Goal: Task Accomplishment & Management: Use online tool/utility

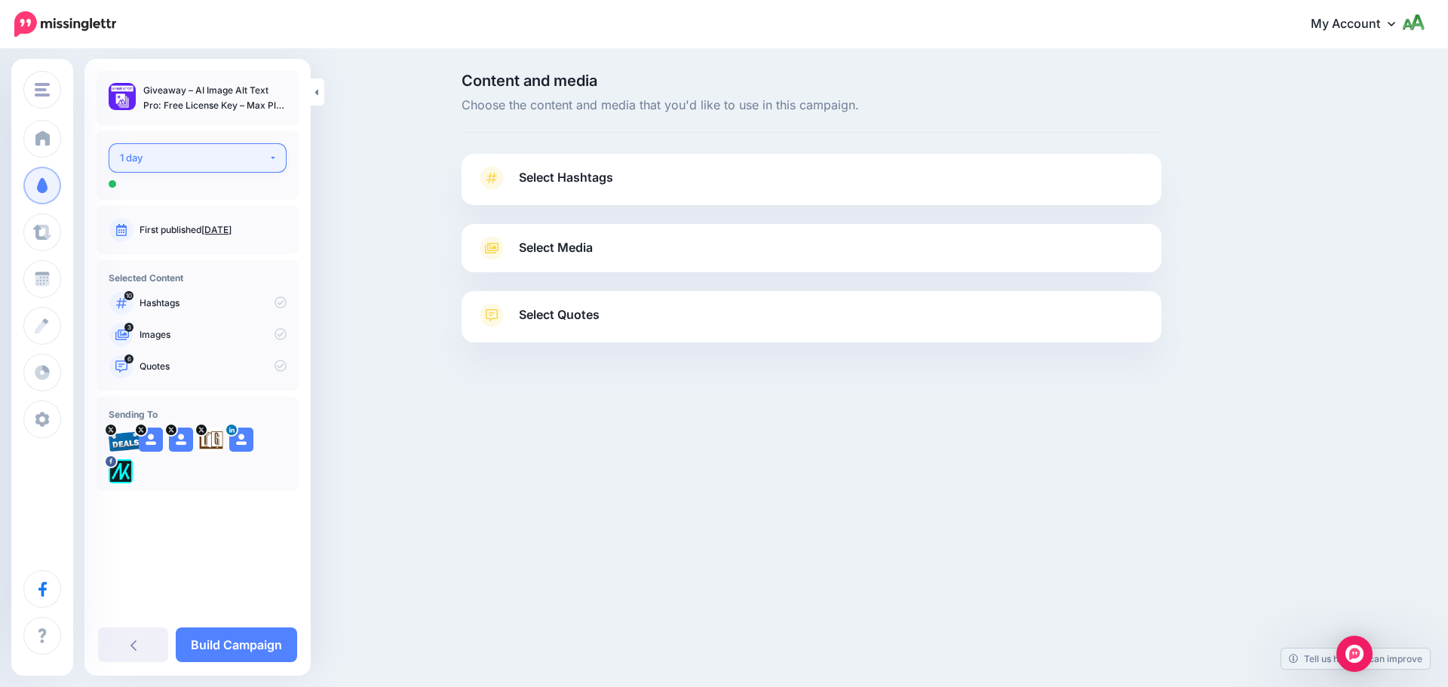
click at [245, 152] on div "1 day" at bounding box center [194, 157] width 149 height 17
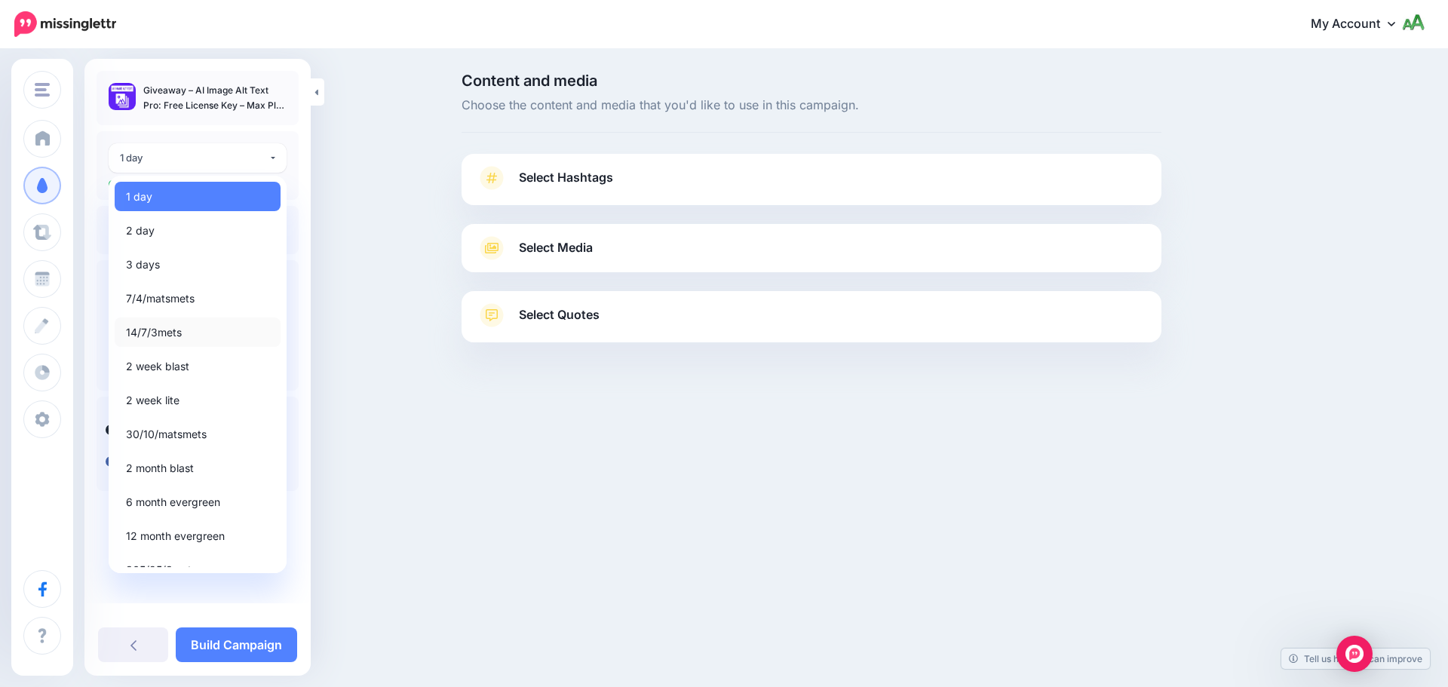
click at [178, 333] on span "14/7/3mets" at bounding box center [154, 333] width 56 height 18
select select "*****"
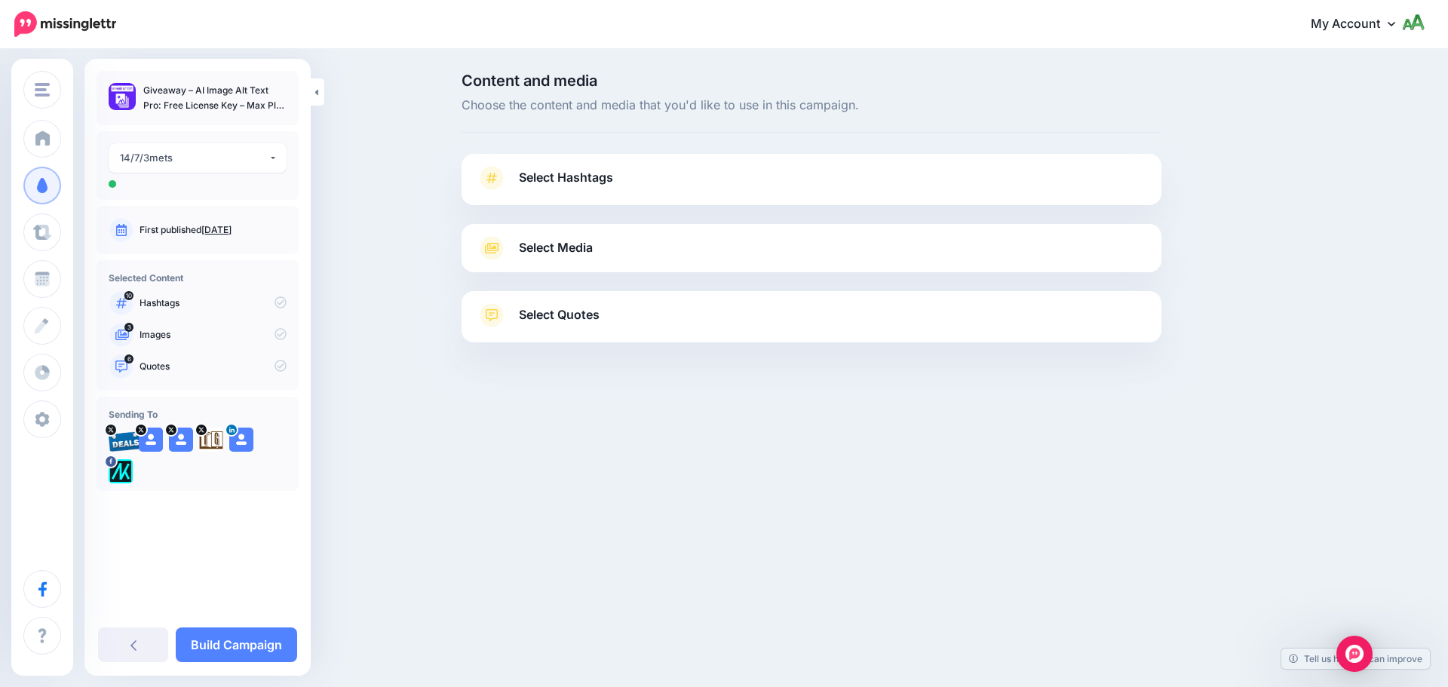
click at [606, 185] on span "Select Hashtags" at bounding box center [566, 177] width 94 height 20
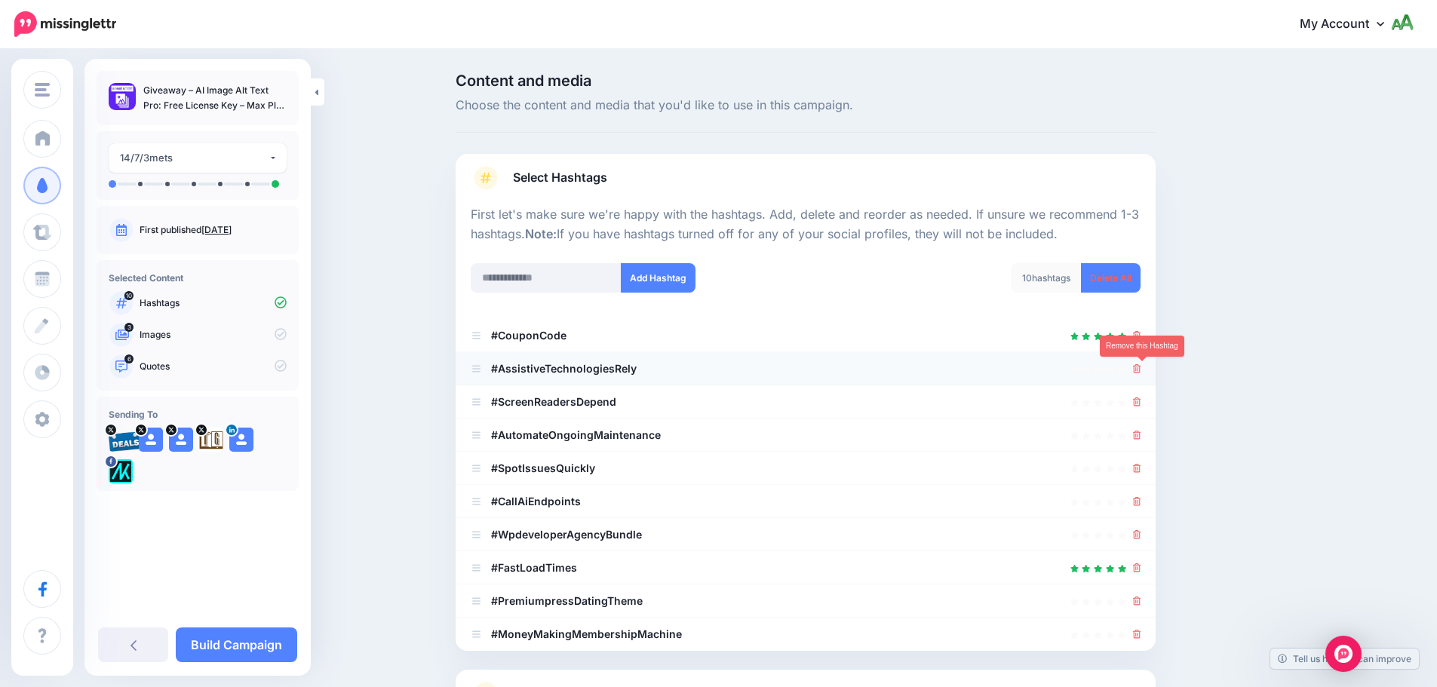
scroll to position [143, 0]
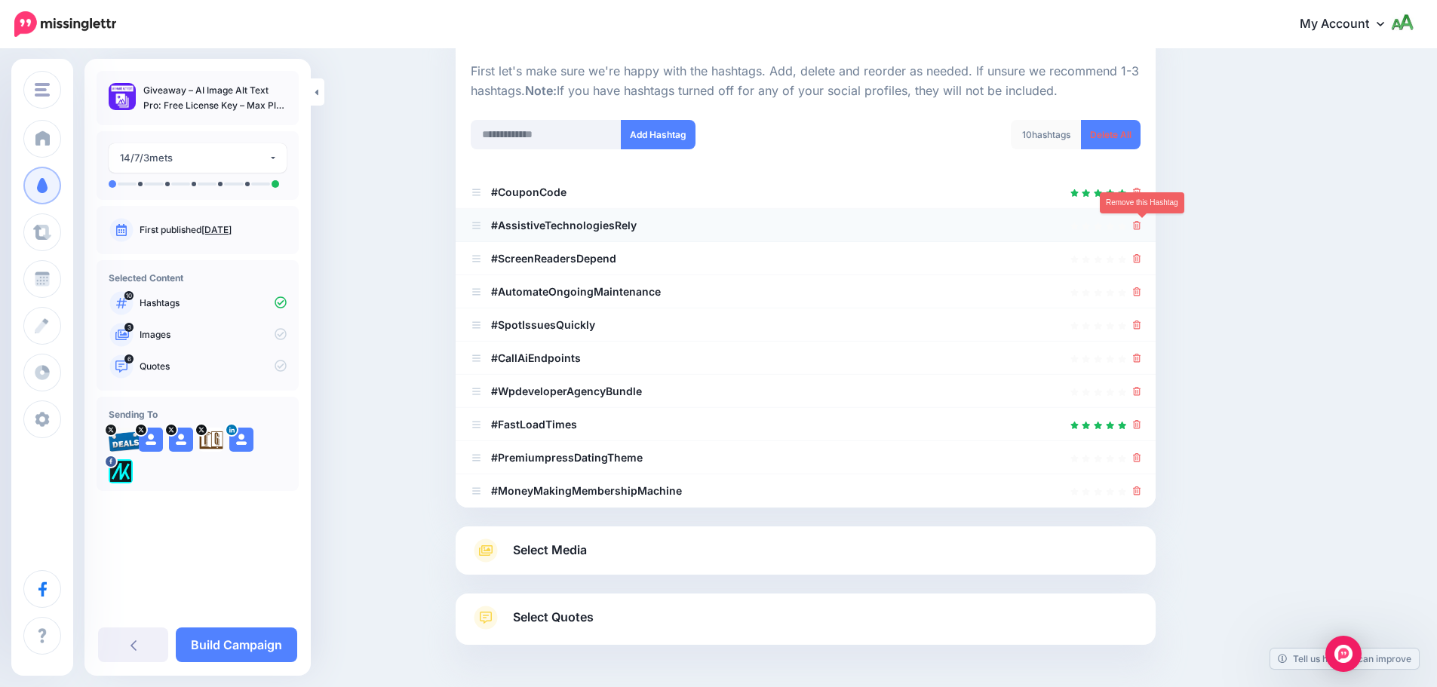
click at [1141, 229] on icon at bounding box center [1137, 225] width 8 height 9
drag, startPoint x: 1144, startPoint y: 256, endPoint x: 1144, endPoint y: 289, distance: 32.4
click at [1141, 258] on icon at bounding box center [1137, 258] width 8 height 9
click at [1141, 321] on icon at bounding box center [1137, 325] width 8 height 9
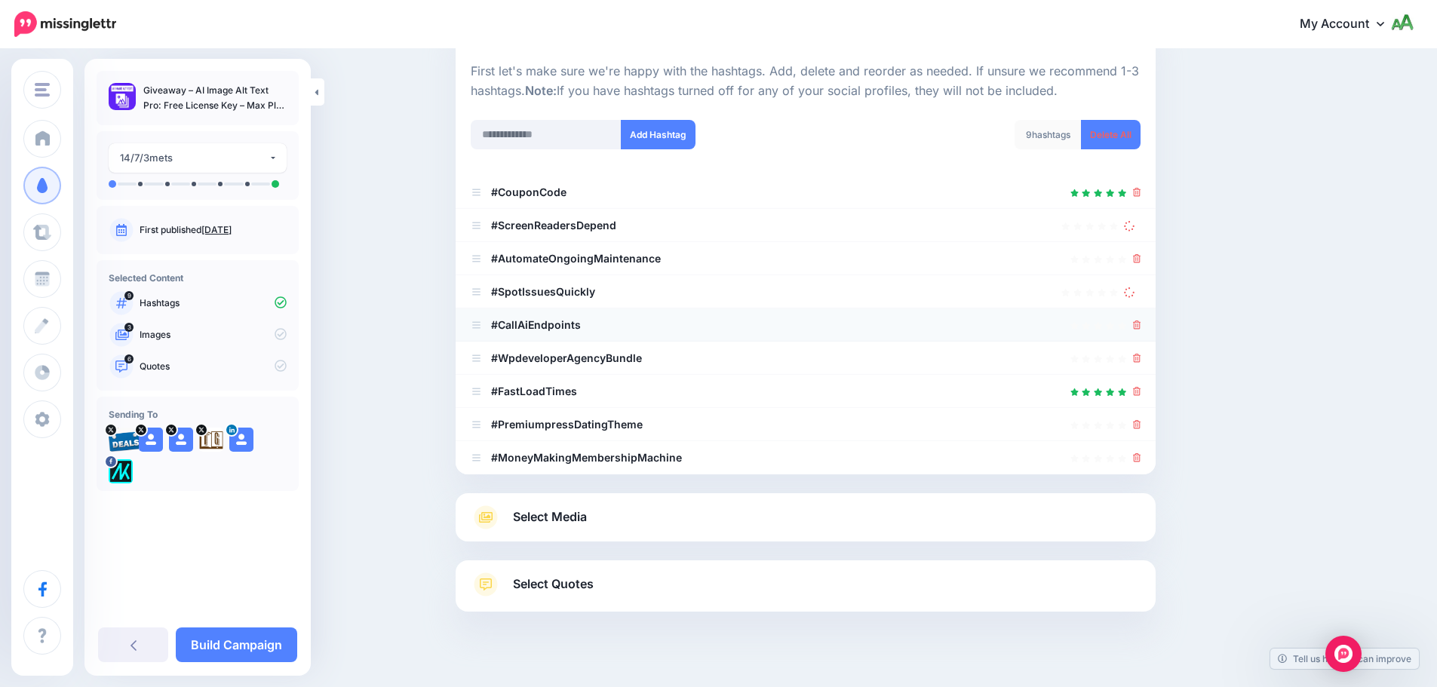
click at [1141, 318] on div at bounding box center [1137, 325] width 8 height 18
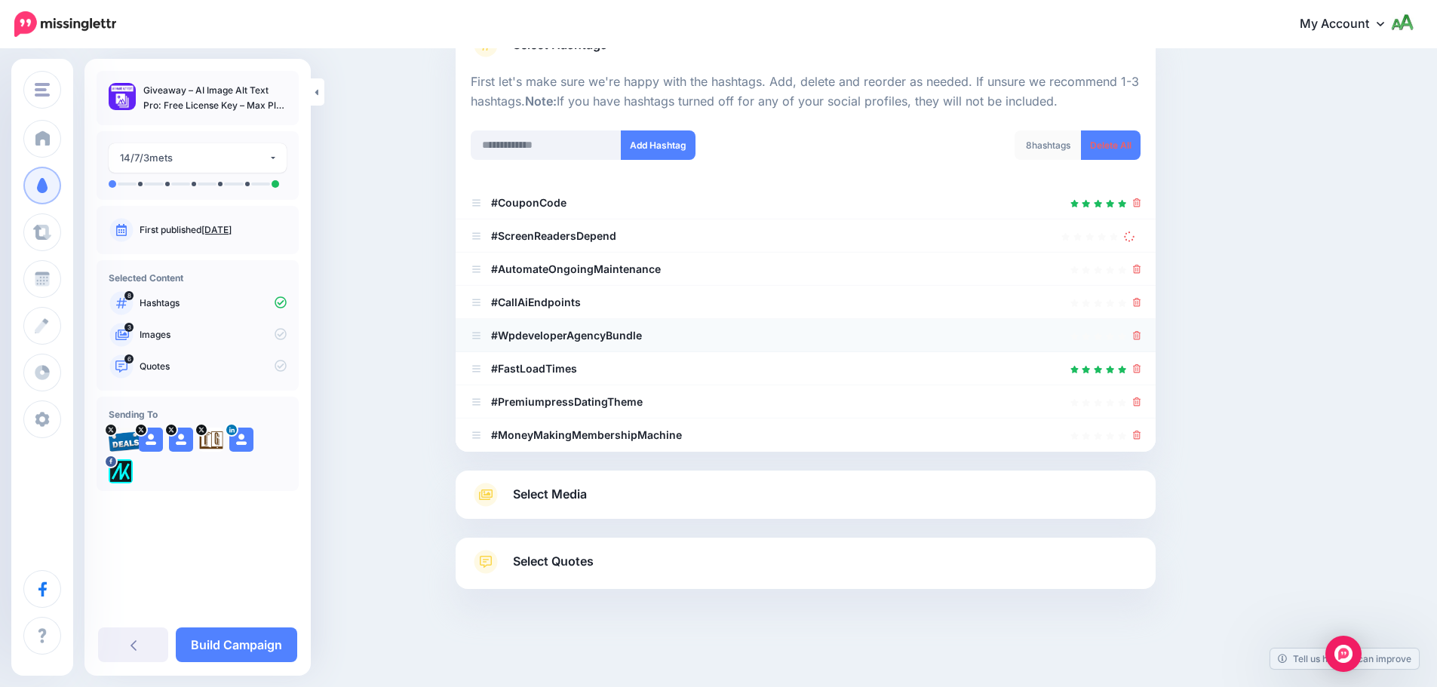
scroll to position [133, 0]
click at [1141, 401] on icon at bounding box center [1137, 402] width 8 height 9
click at [1141, 438] on icon at bounding box center [1137, 435] width 8 height 9
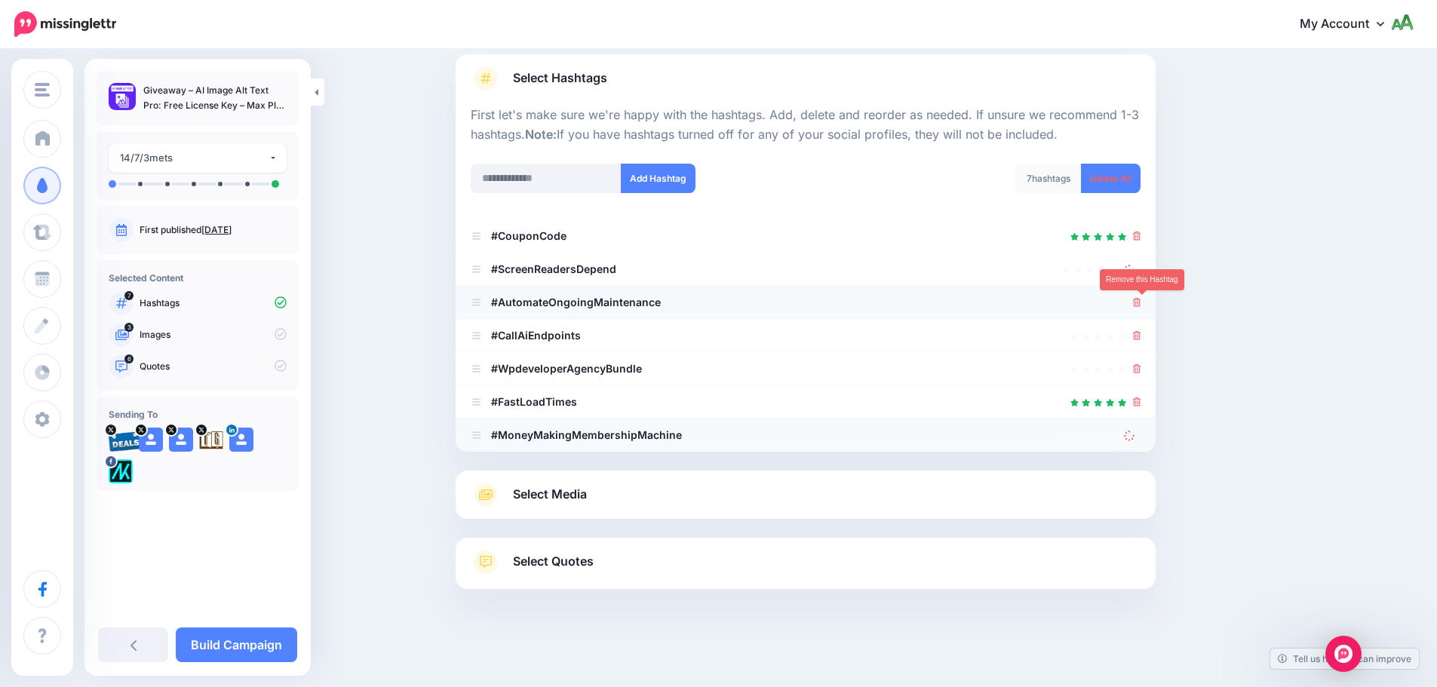
click at [1141, 298] on icon at bounding box center [1137, 302] width 8 height 9
click at [1141, 342] on div at bounding box center [1137, 336] width 8 height 18
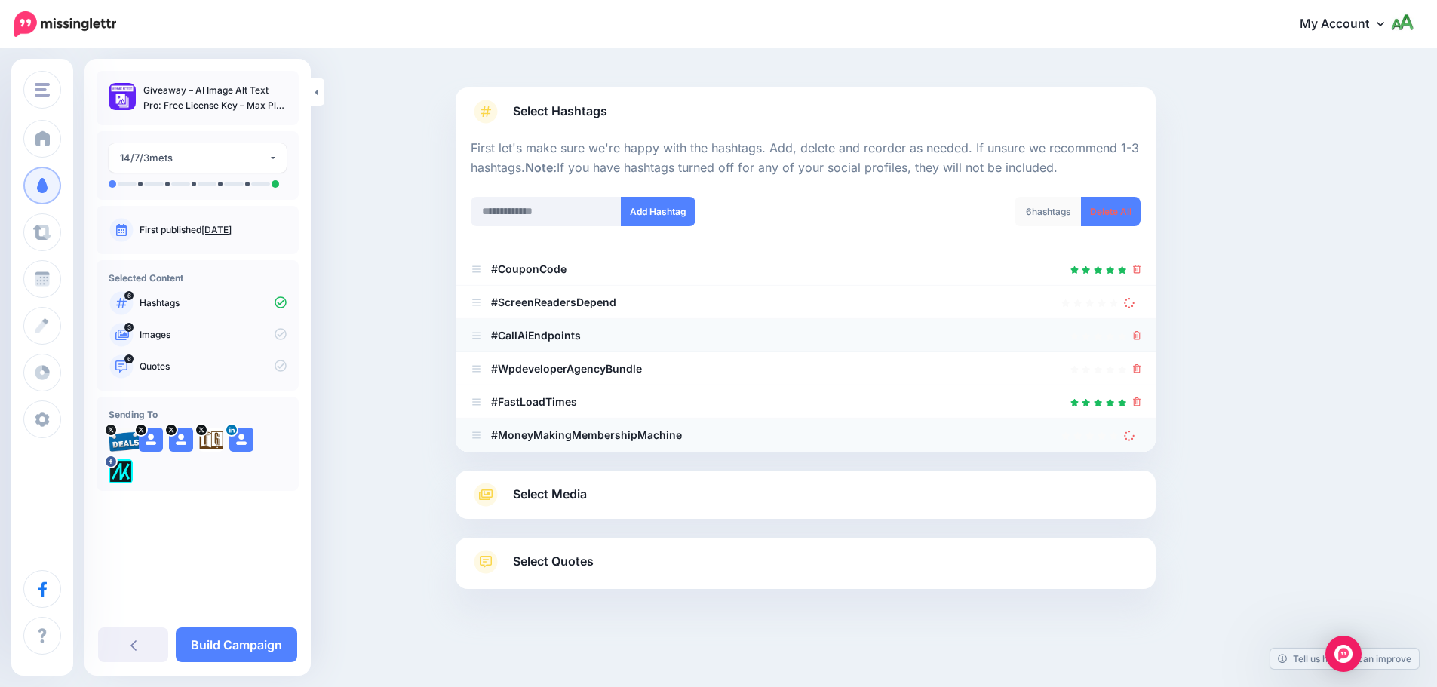
click at [1141, 331] on icon at bounding box center [1137, 335] width 8 height 9
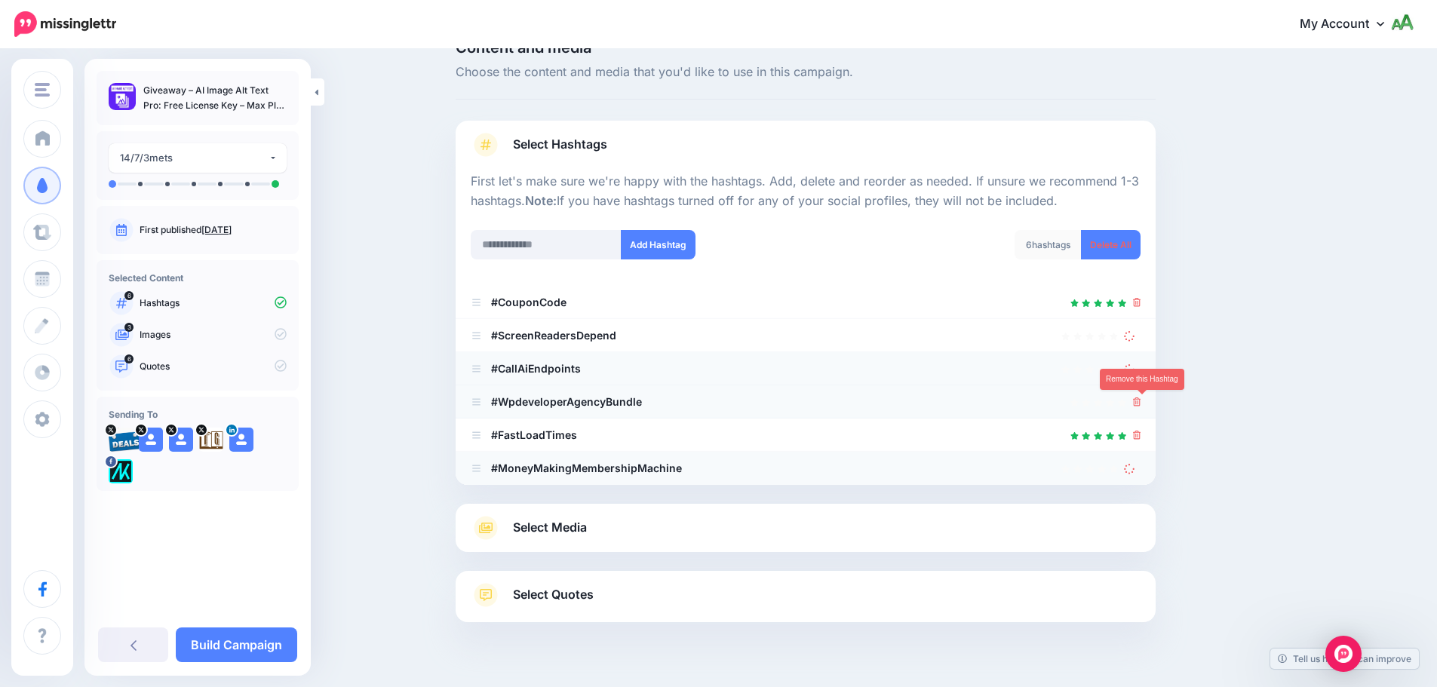
click at [1141, 395] on link at bounding box center [1137, 401] width 8 height 13
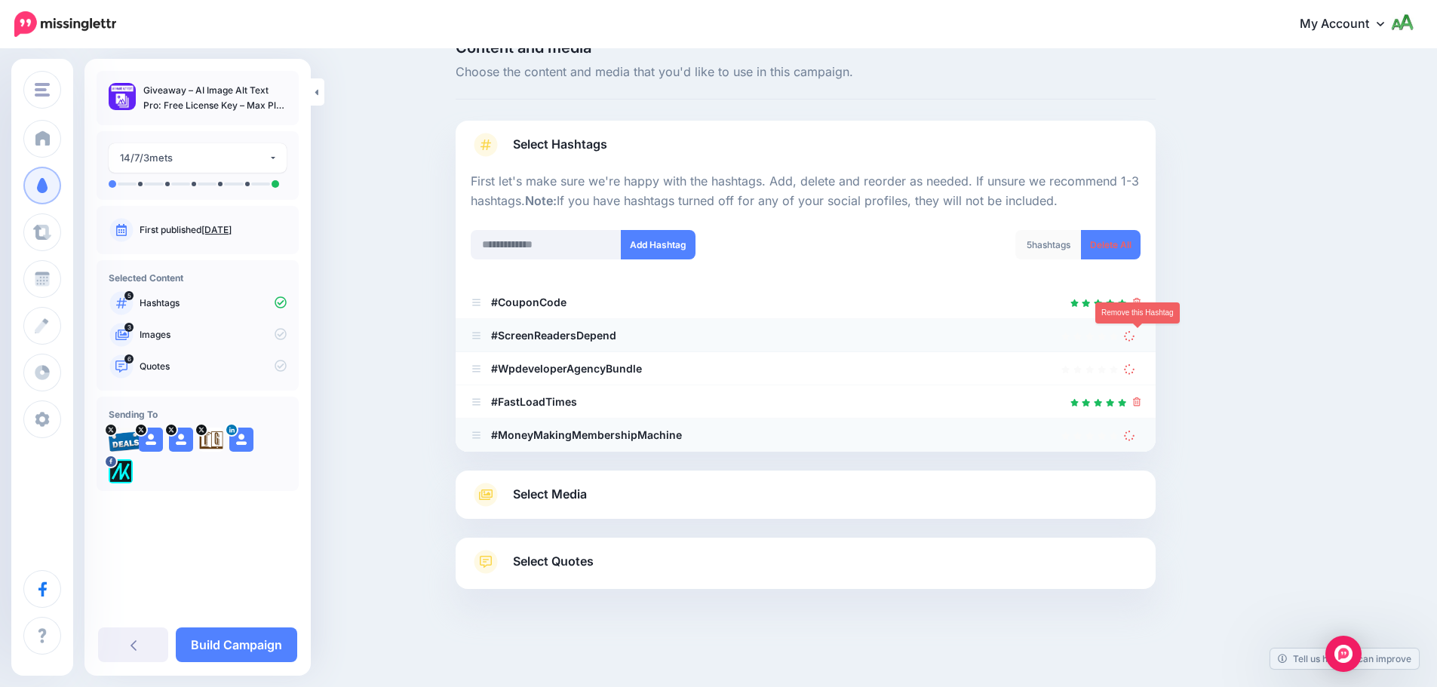
click at [1139, 341] on ul "#CouponCode #ScreenReadersDepend" at bounding box center [806, 369] width 700 height 166
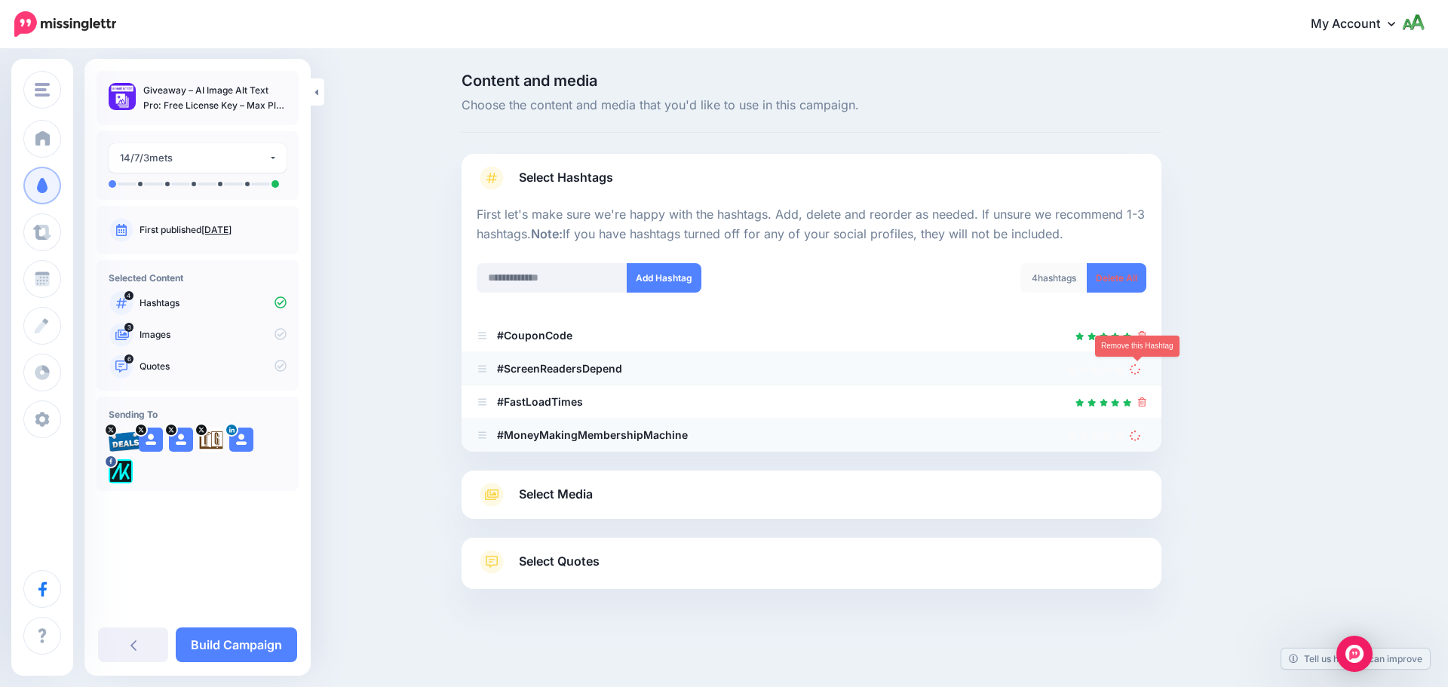
click at [1143, 366] on link at bounding box center [1138, 368] width 17 height 13
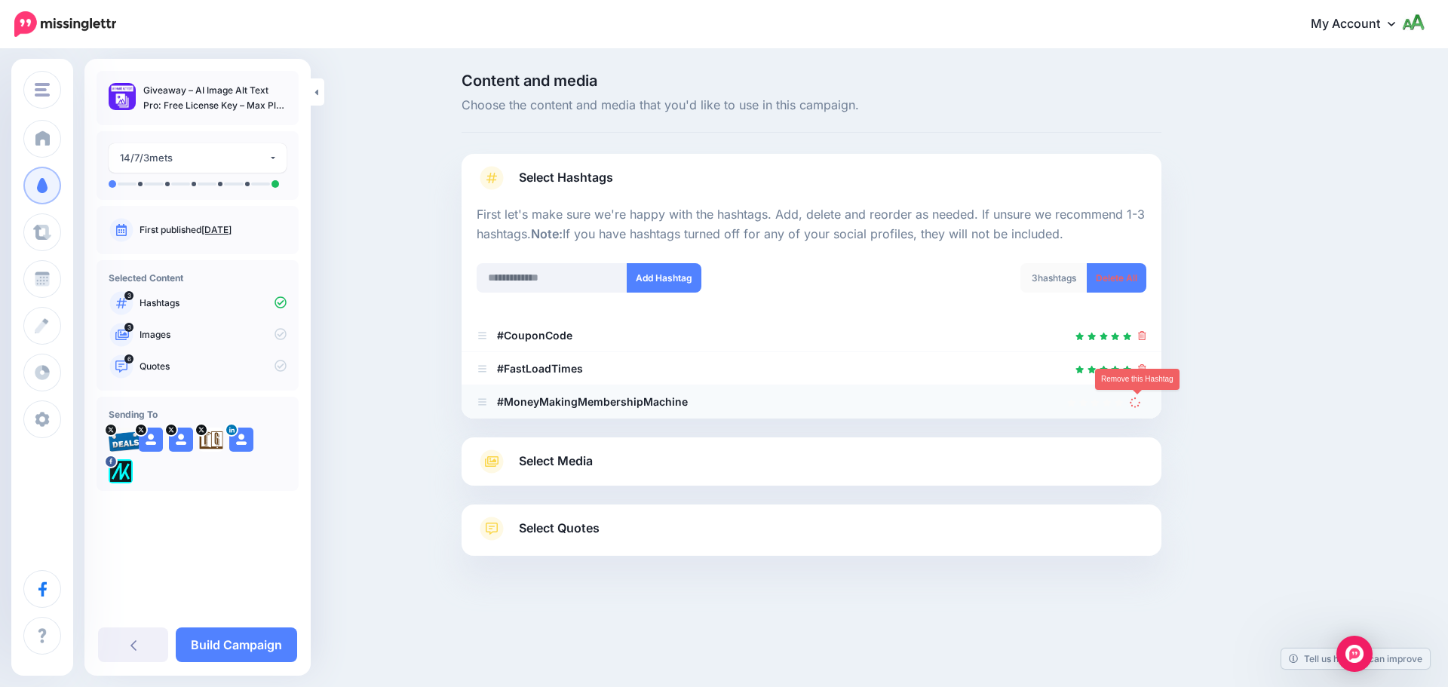
click at [1140, 398] on link at bounding box center [1138, 401] width 17 height 13
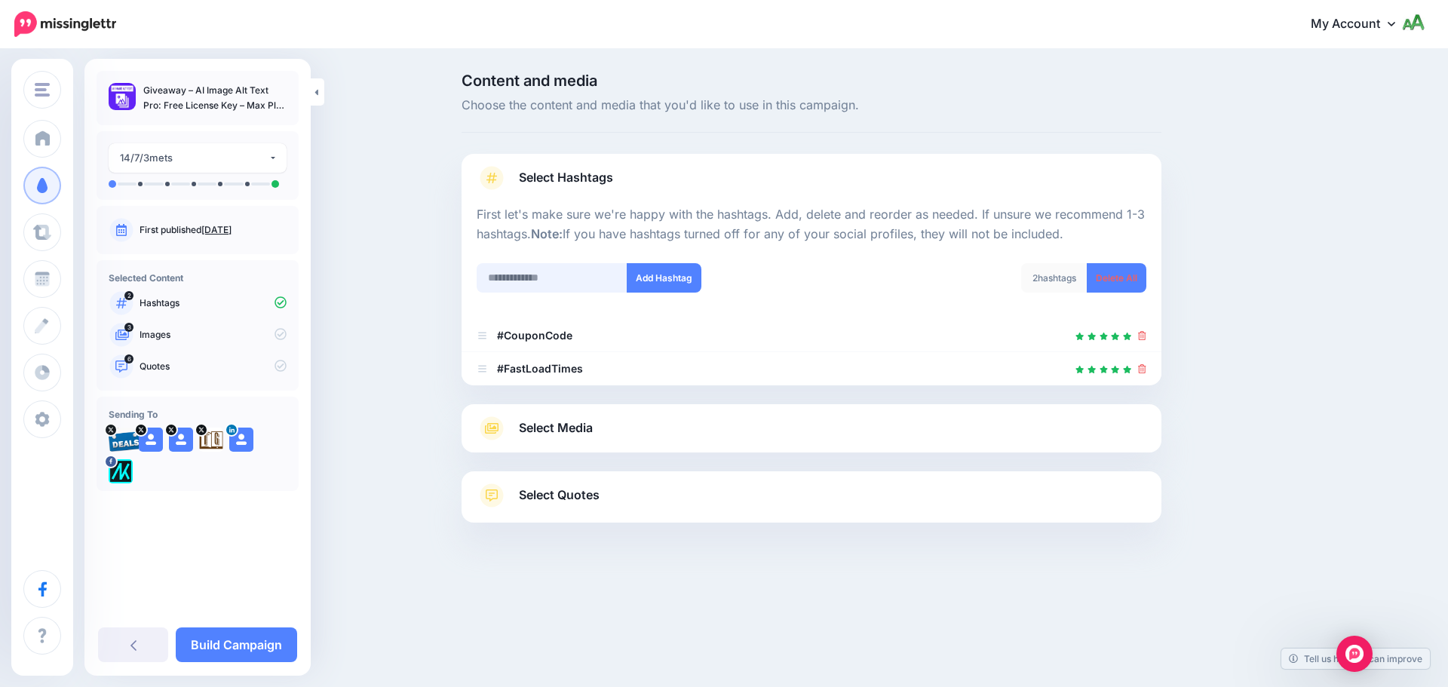
click at [524, 281] on input "text" at bounding box center [552, 277] width 151 height 29
type input "**********"
click at [649, 283] on button "Add Hashtag" at bounding box center [664, 277] width 75 height 29
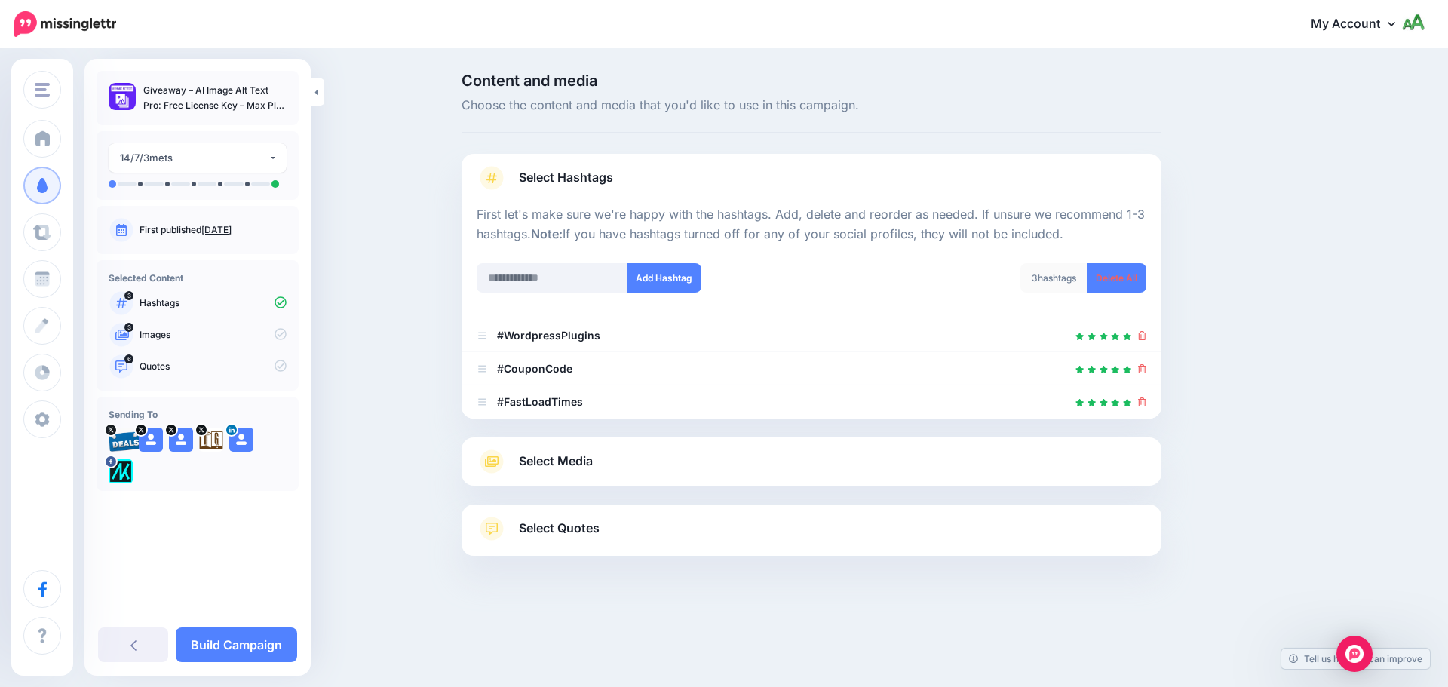
click at [622, 468] on link "Select Media" at bounding box center [812, 462] width 670 height 24
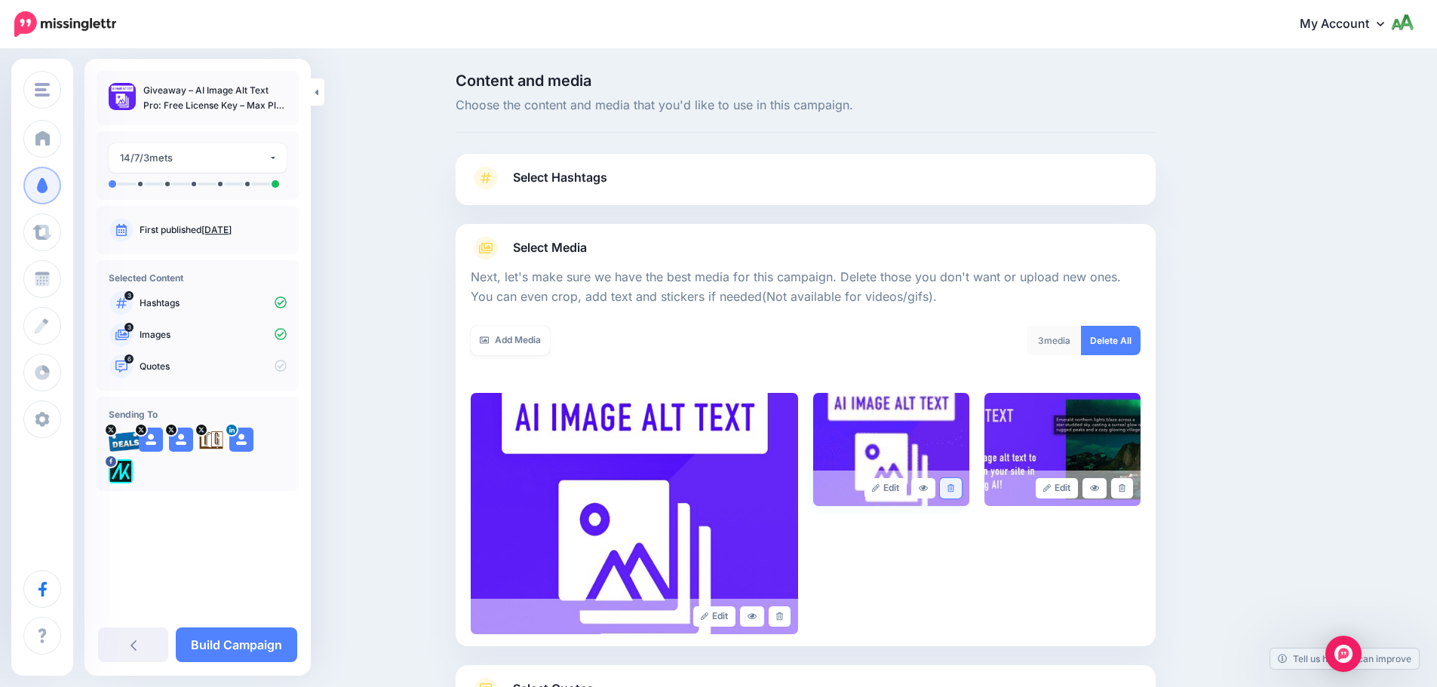
click at [954, 491] on icon at bounding box center [950, 488] width 7 height 8
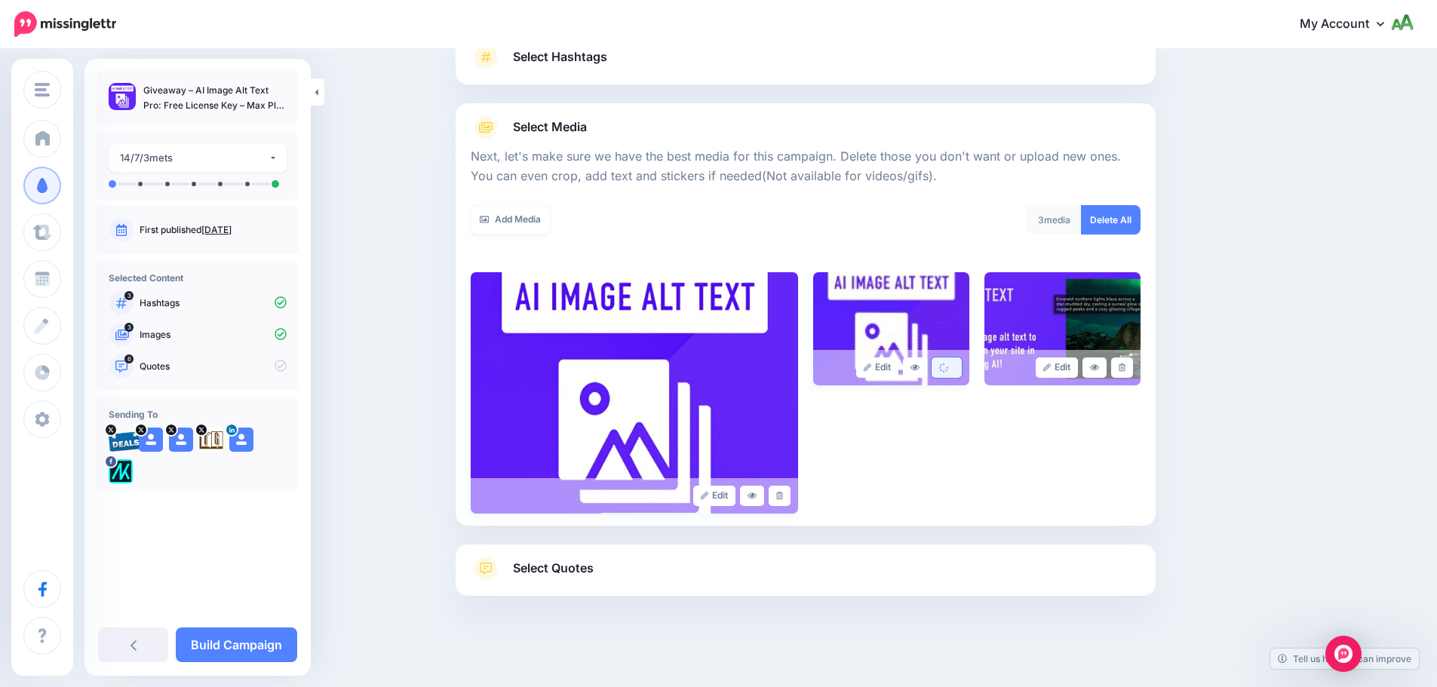
scroll to position [127, 0]
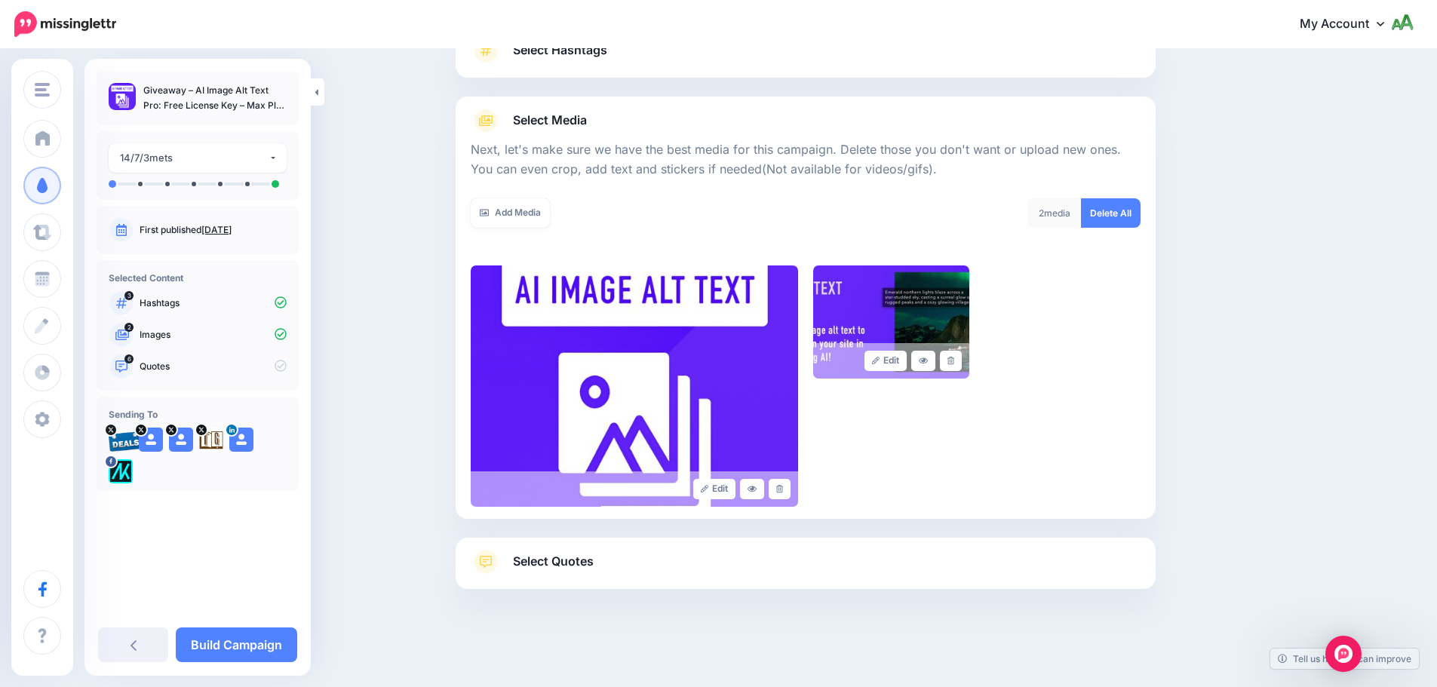
click at [678, 550] on link "Select Quotes" at bounding box center [806, 569] width 670 height 39
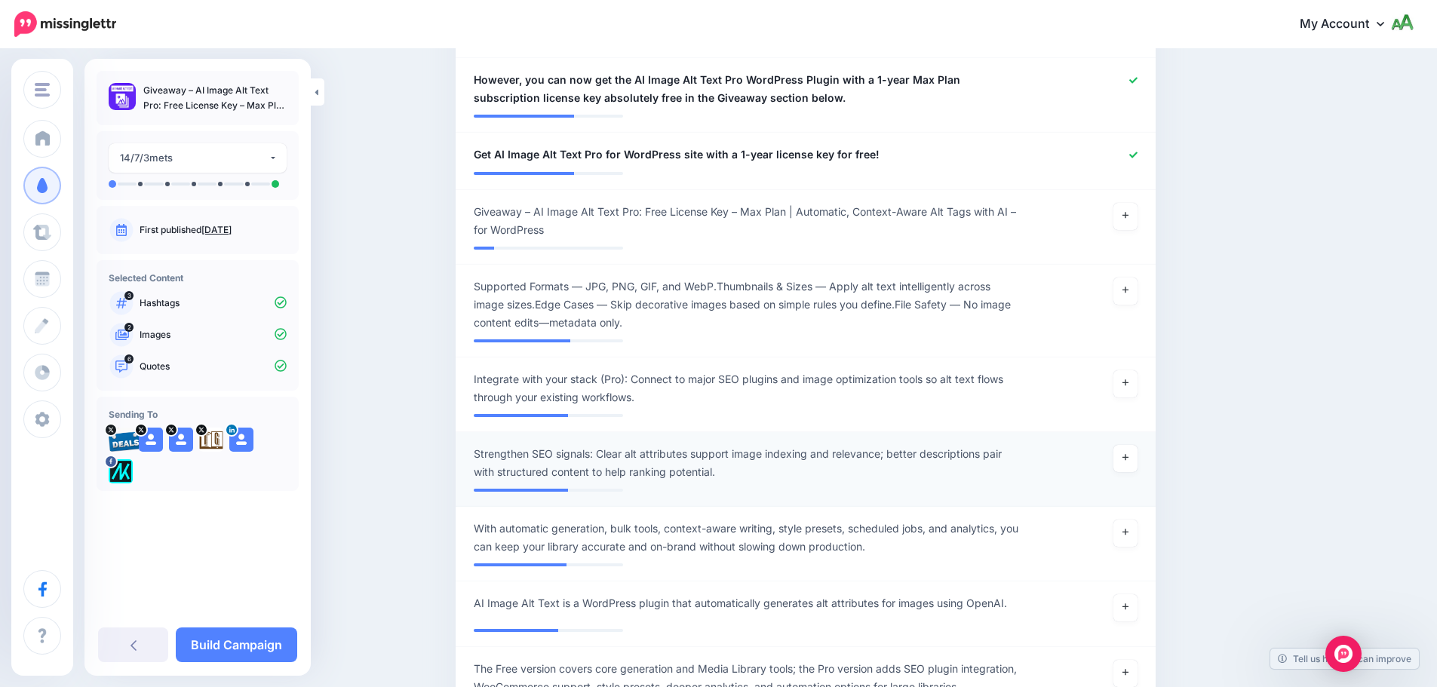
scroll to position [806, 0]
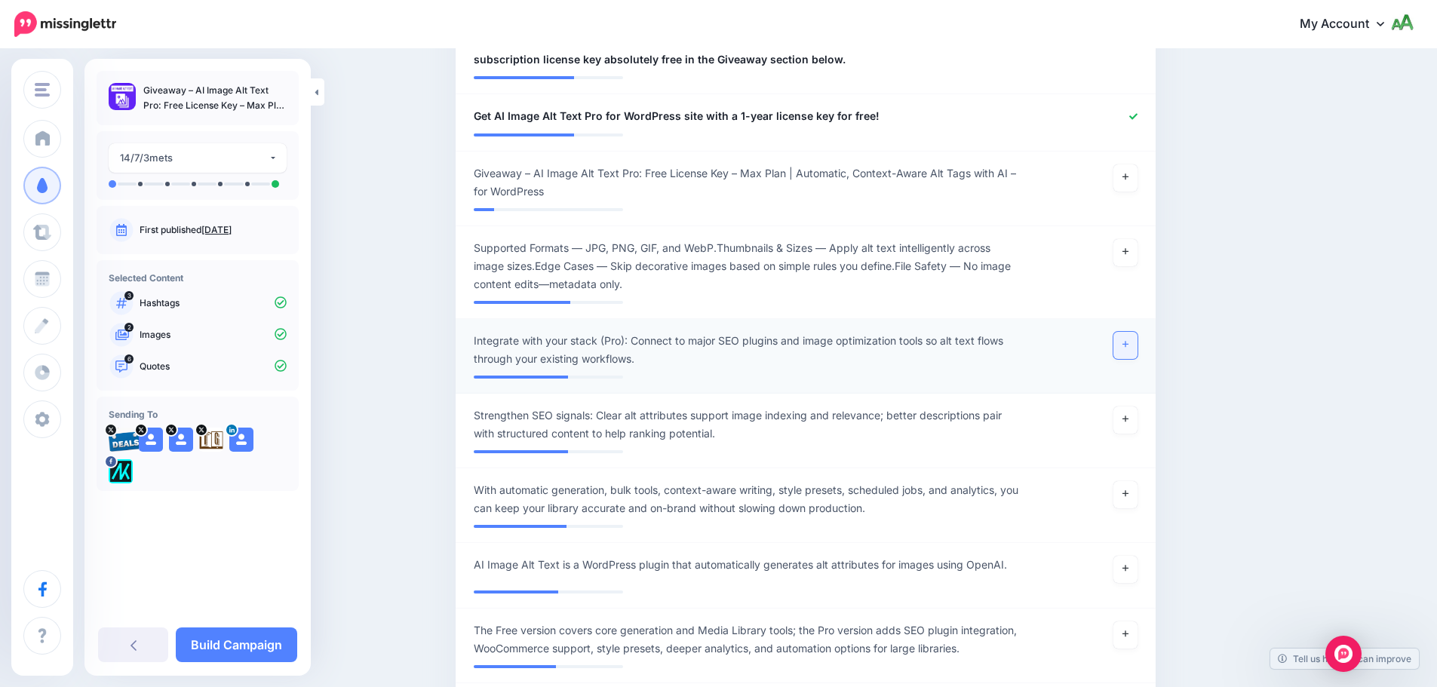
click at [1138, 334] on link at bounding box center [1125, 345] width 24 height 27
click at [1138, 248] on link at bounding box center [1125, 252] width 24 height 27
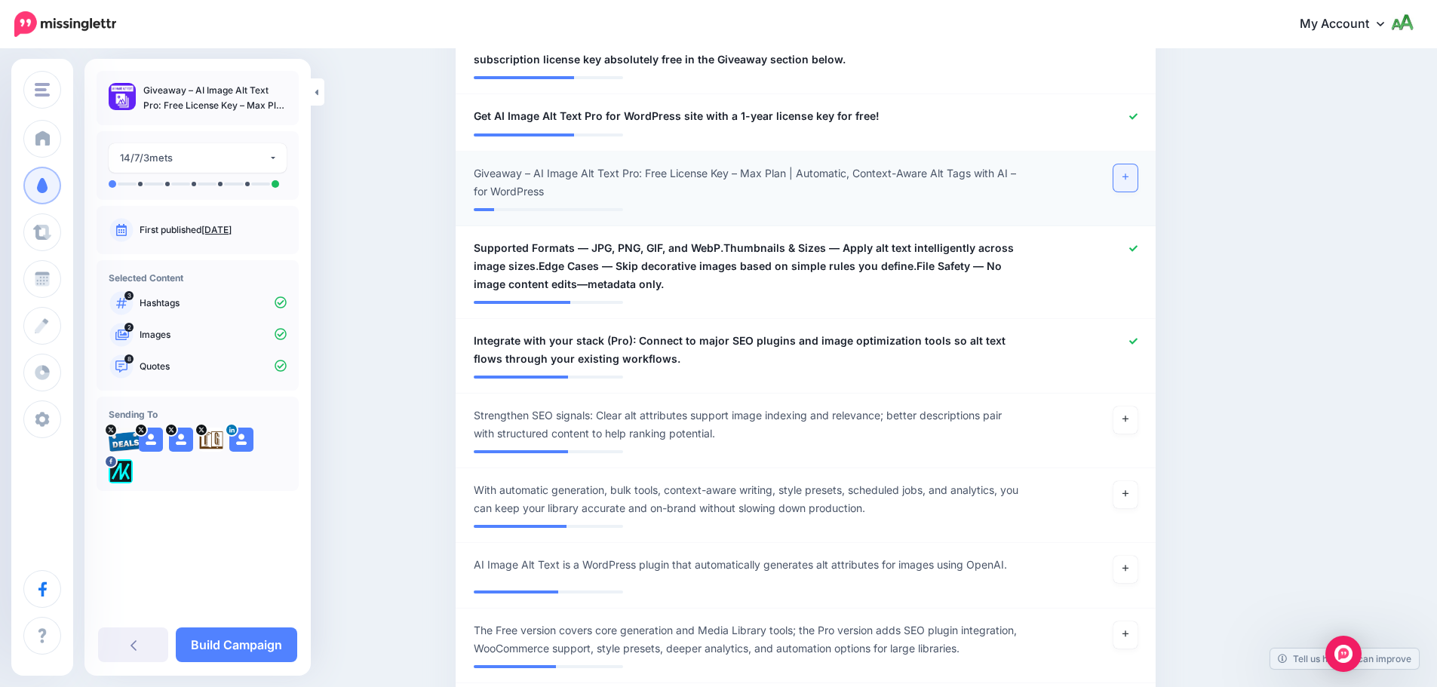
click at [1135, 180] on link at bounding box center [1125, 177] width 24 height 27
click at [1128, 501] on link at bounding box center [1125, 494] width 24 height 27
click at [1129, 425] on link at bounding box center [1125, 420] width 24 height 27
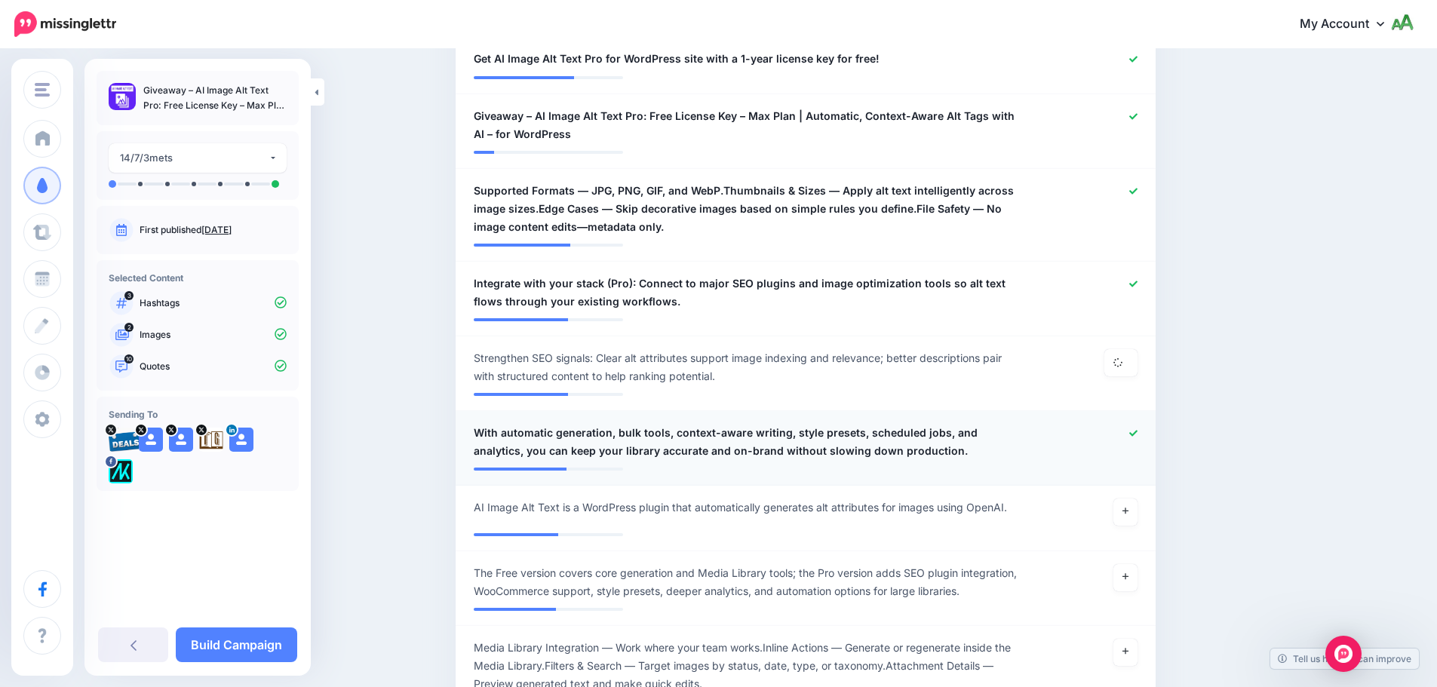
scroll to position [1108, 0]
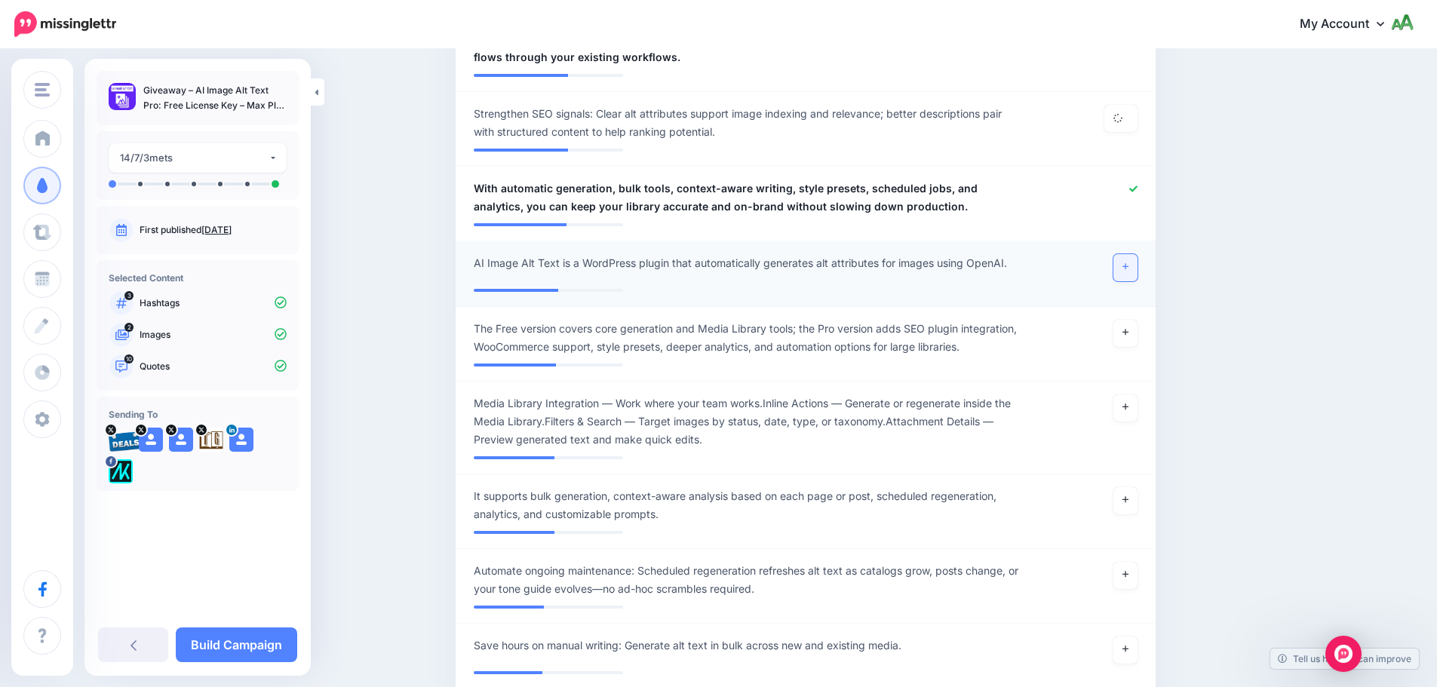
click at [1127, 262] on link at bounding box center [1125, 267] width 24 height 27
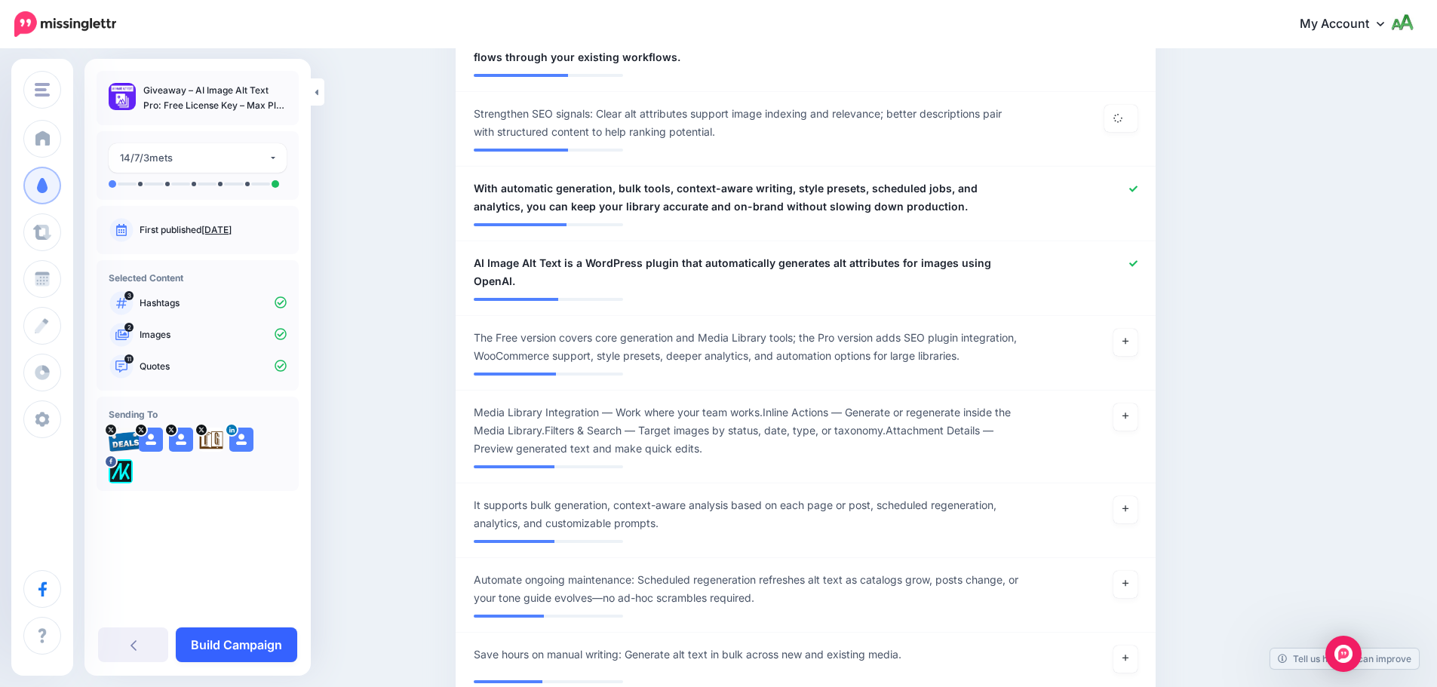
click at [234, 648] on link "Build Campaign" at bounding box center [236, 645] width 121 height 35
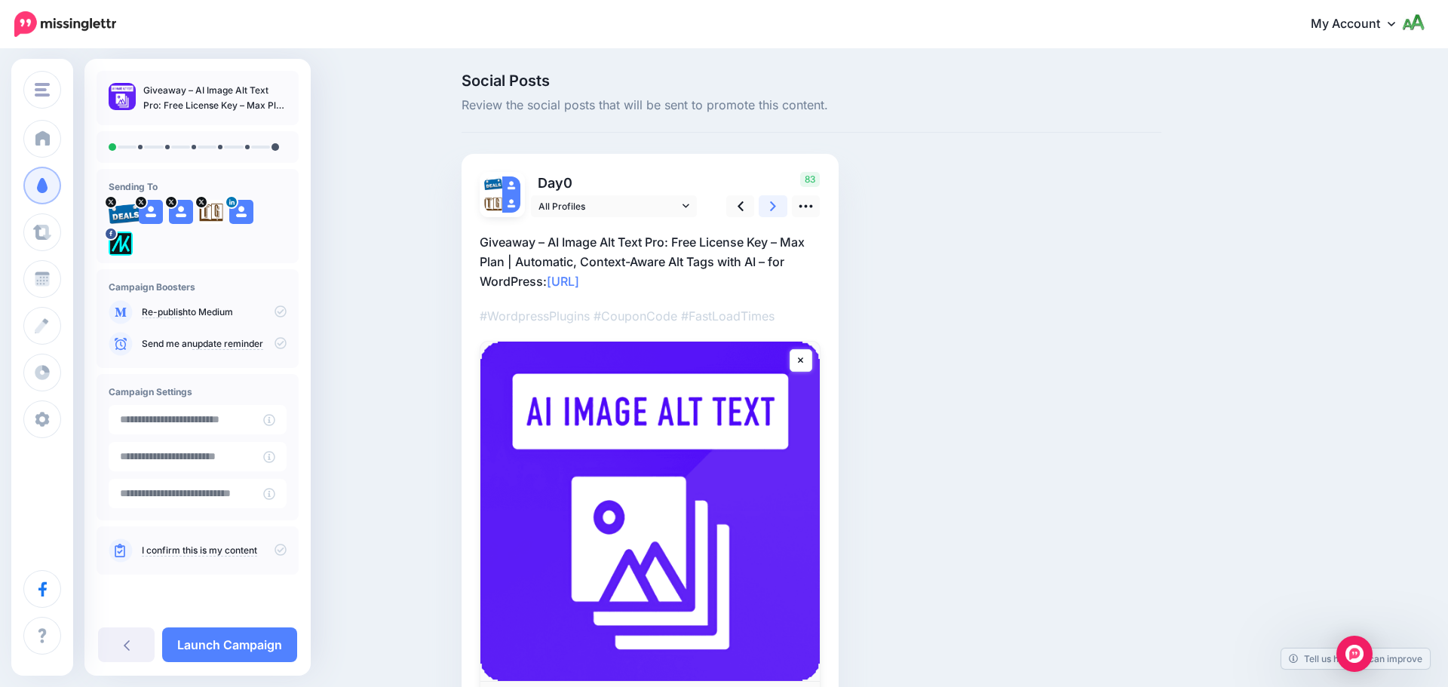
click at [775, 207] on icon at bounding box center [773, 206] width 6 height 16
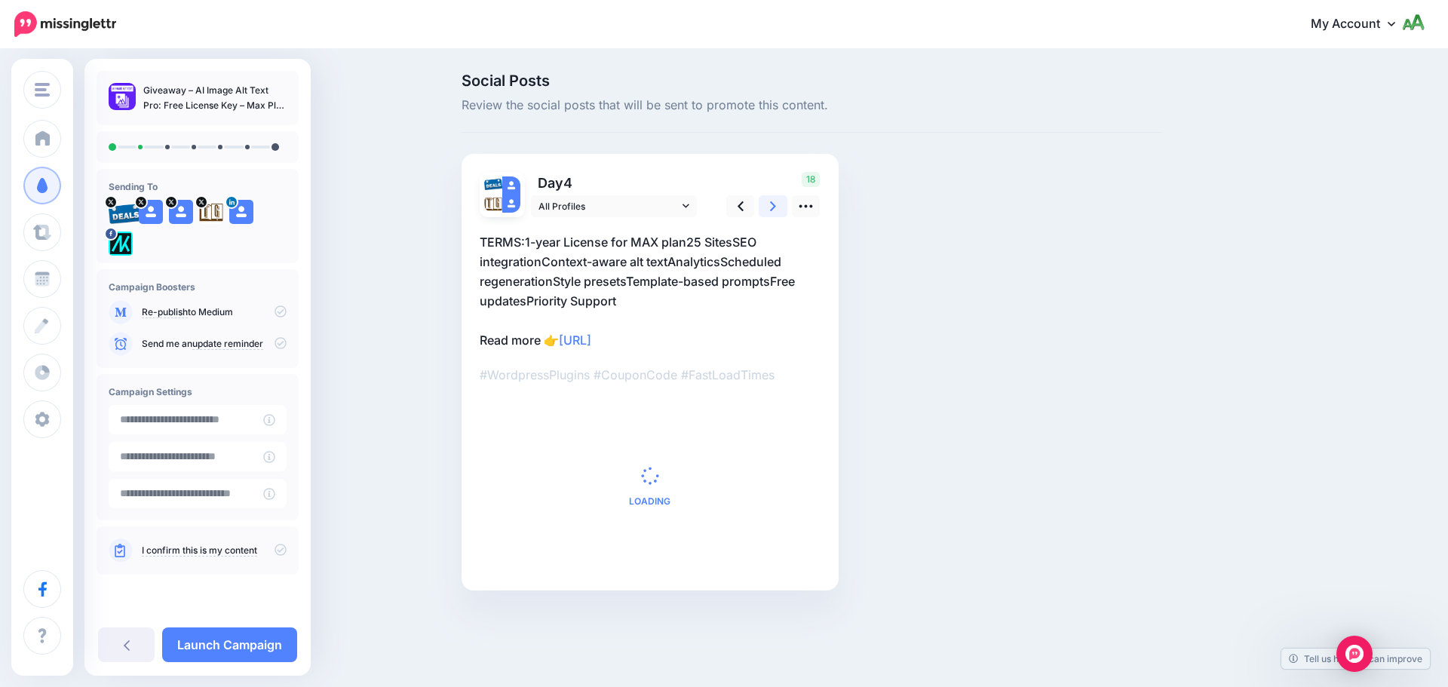
click at [775, 207] on icon at bounding box center [773, 206] width 6 height 16
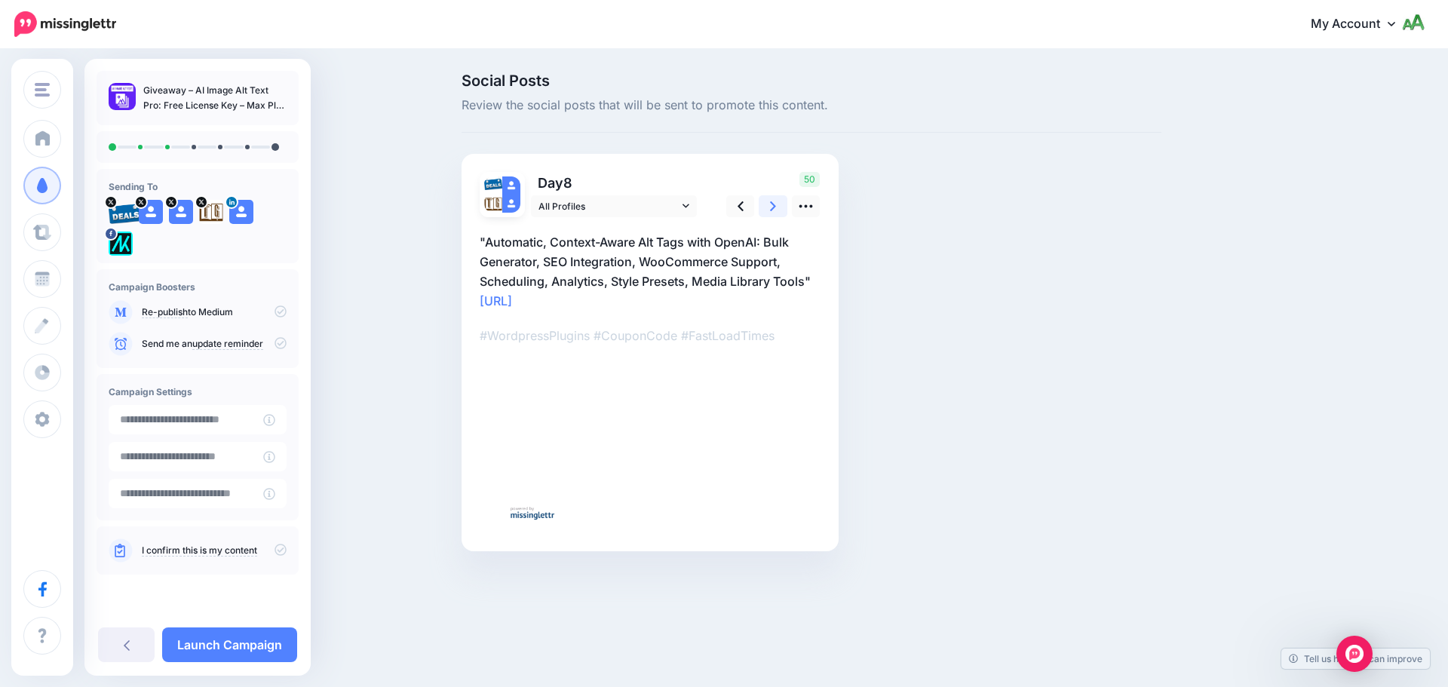
click at [775, 207] on icon at bounding box center [773, 206] width 6 height 16
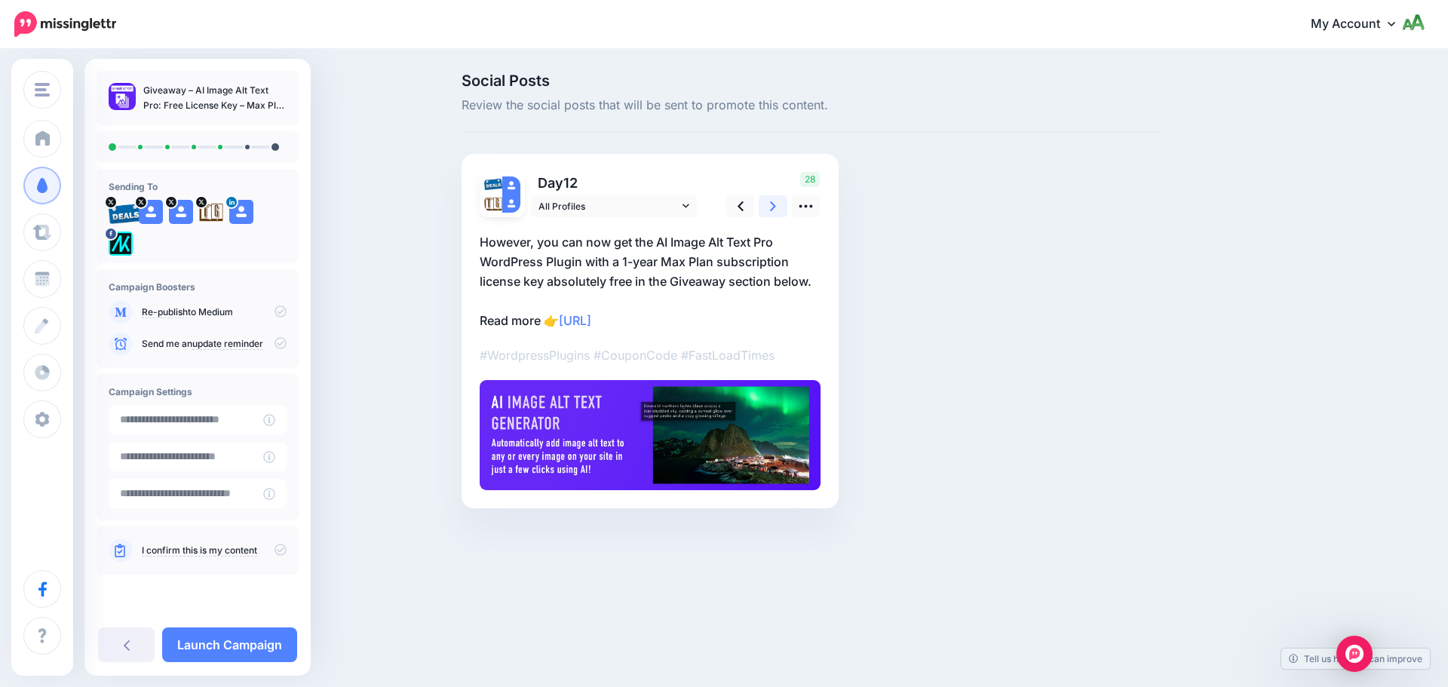
click at [775, 207] on icon at bounding box center [773, 206] width 6 height 16
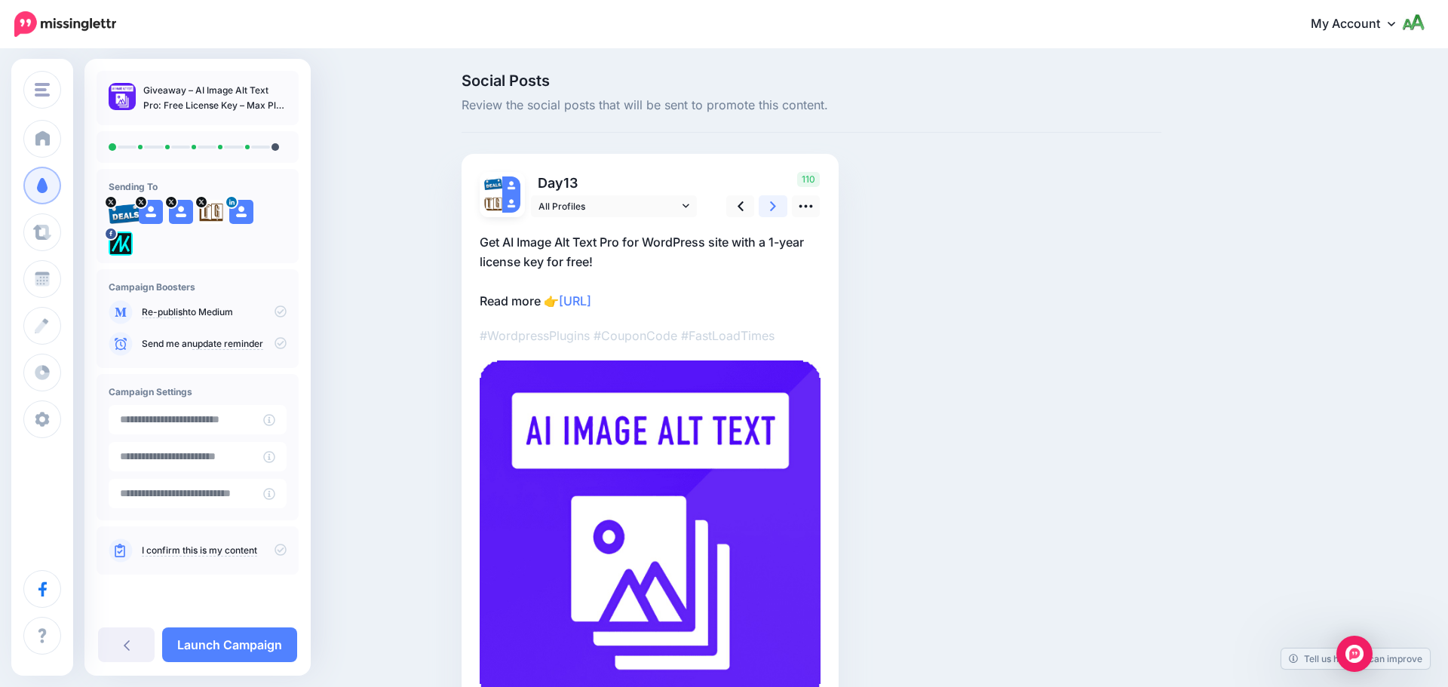
click at [775, 207] on icon at bounding box center [773, 206] width 6 height 16
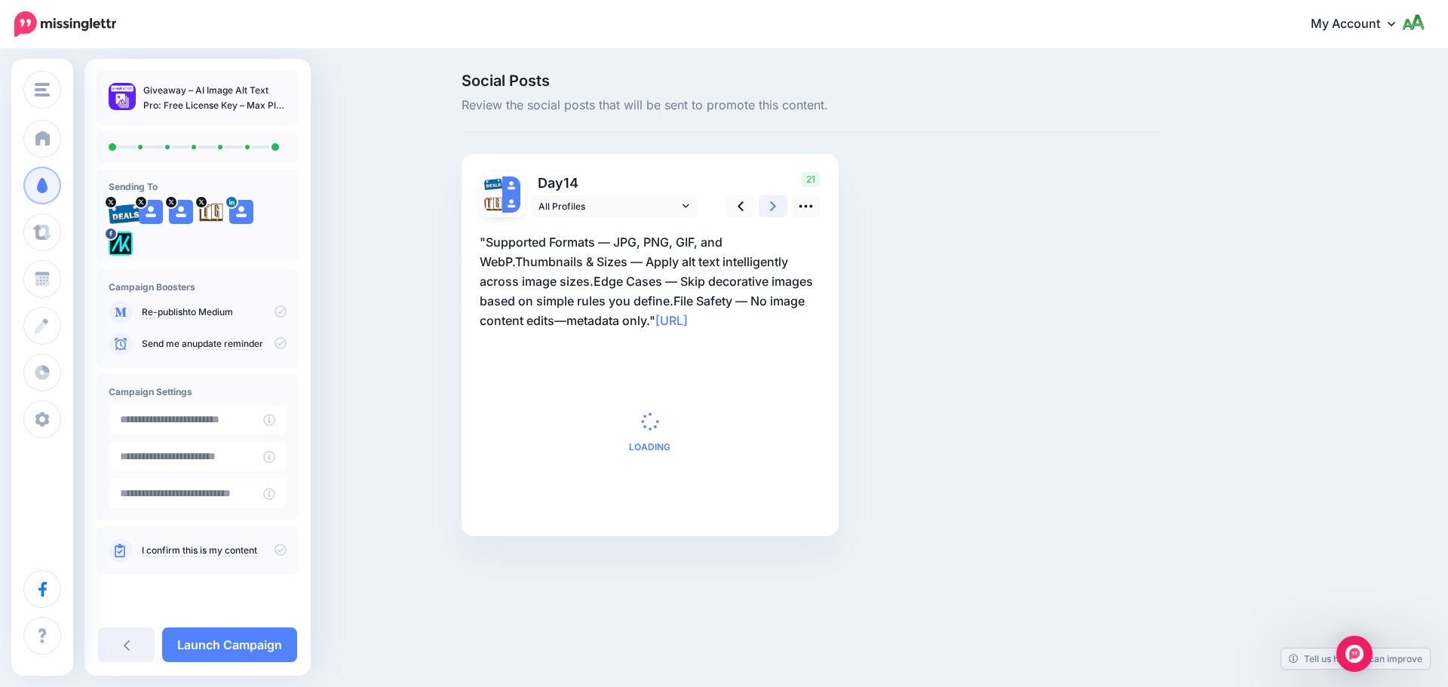
click at [775, 207] on icon at bounding box center [773, 206] width 6 height 16
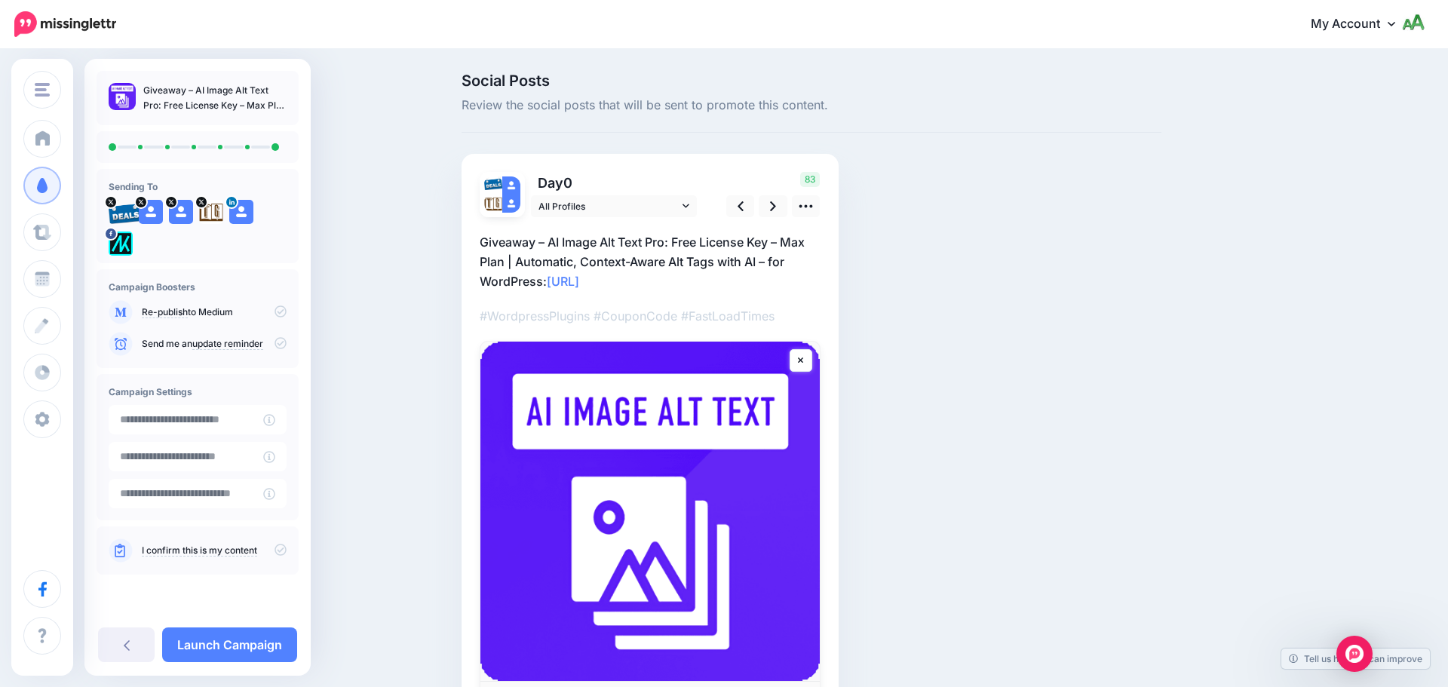
click at [284, 346] on icon at bounding box center [281, 343] width 12 height 12
click at [281, 554] on icon at bounding box center [281, 550] width 12 height 12
click at [279, 346] on icon at bounding box center [281, 343] width 12 height 12
click at [271, 644] on link "Launch Campaign" at bounding box center [229, 645] width 135 height 35
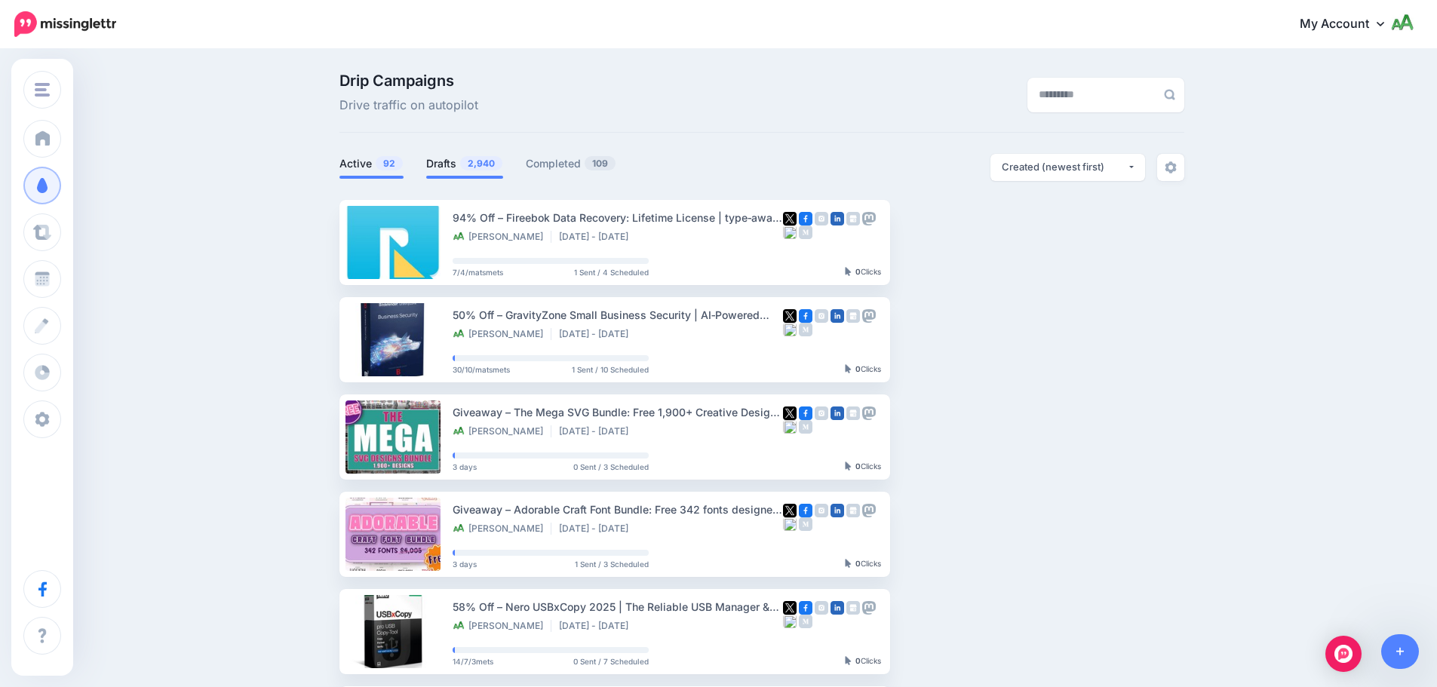
click at [460, 167] on link "Drafts 2,940" at bounding box center [464, 164] width 77 height 18
